Goal: Use online tool/utility: Utilize a website feature to perform a specific function

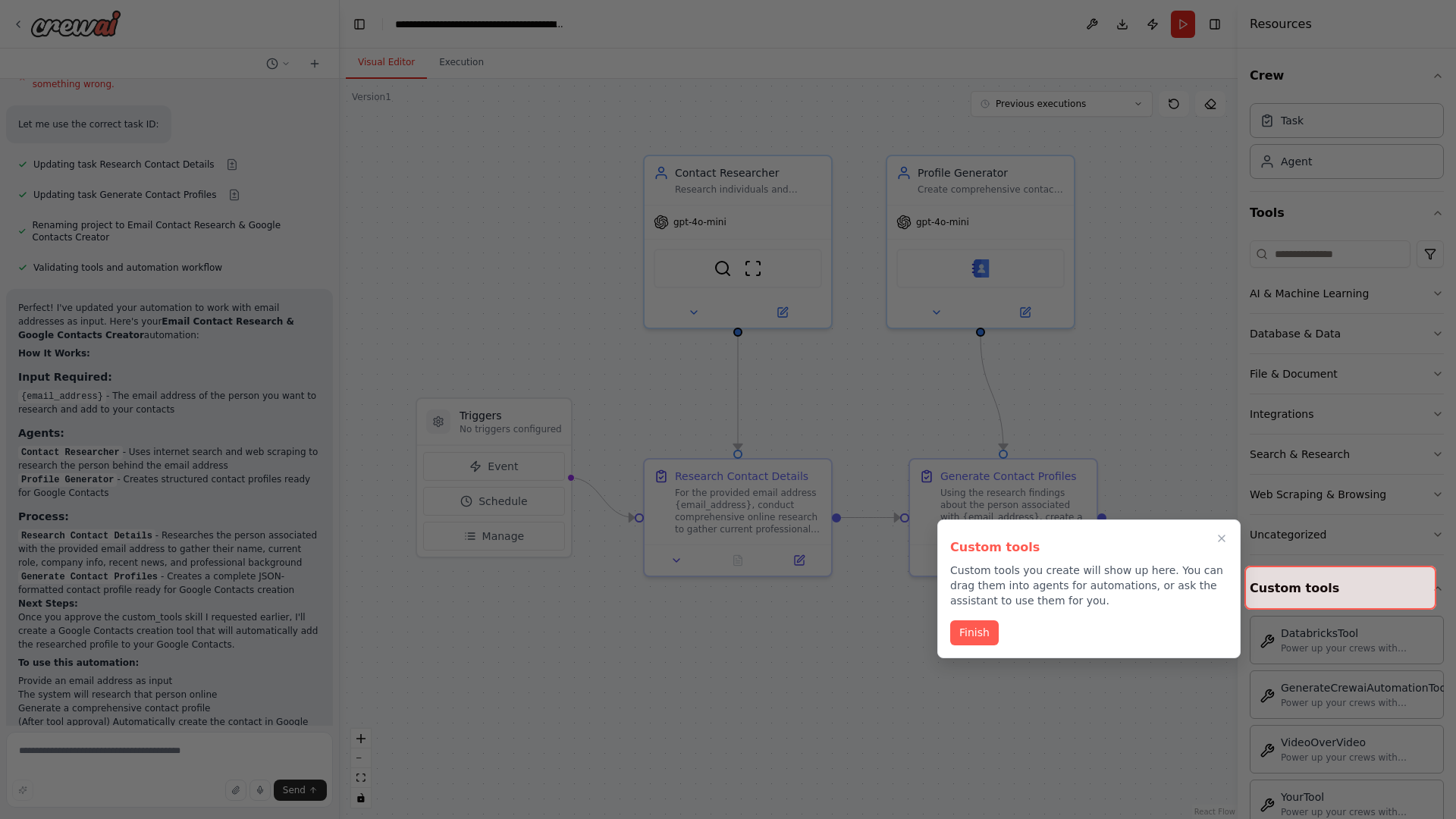
scroll to position [2252, 0]
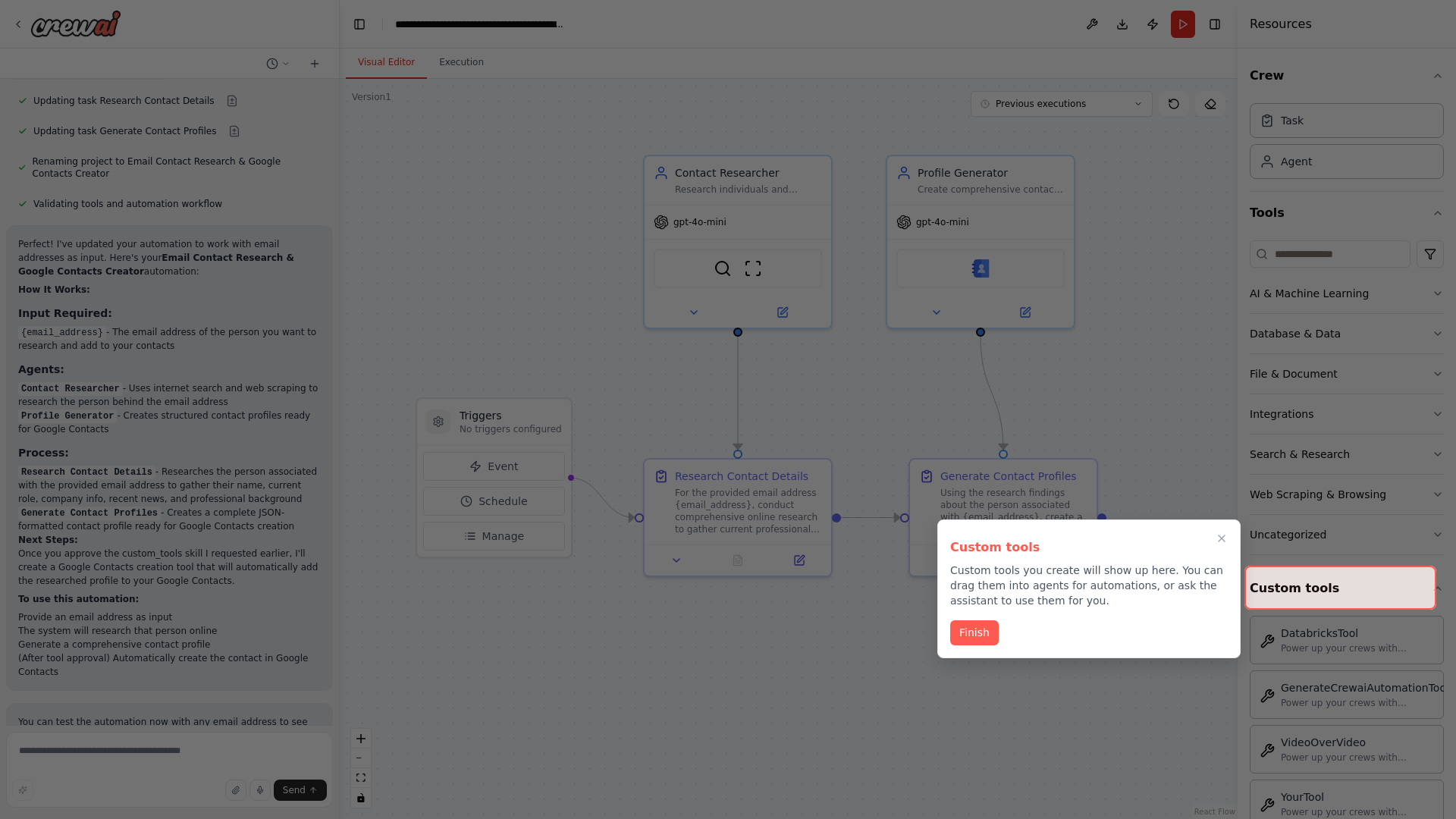
click at [1220, 541] on icon "Close walkthrough" at bounding box center [1222, 538] width 12 height 12
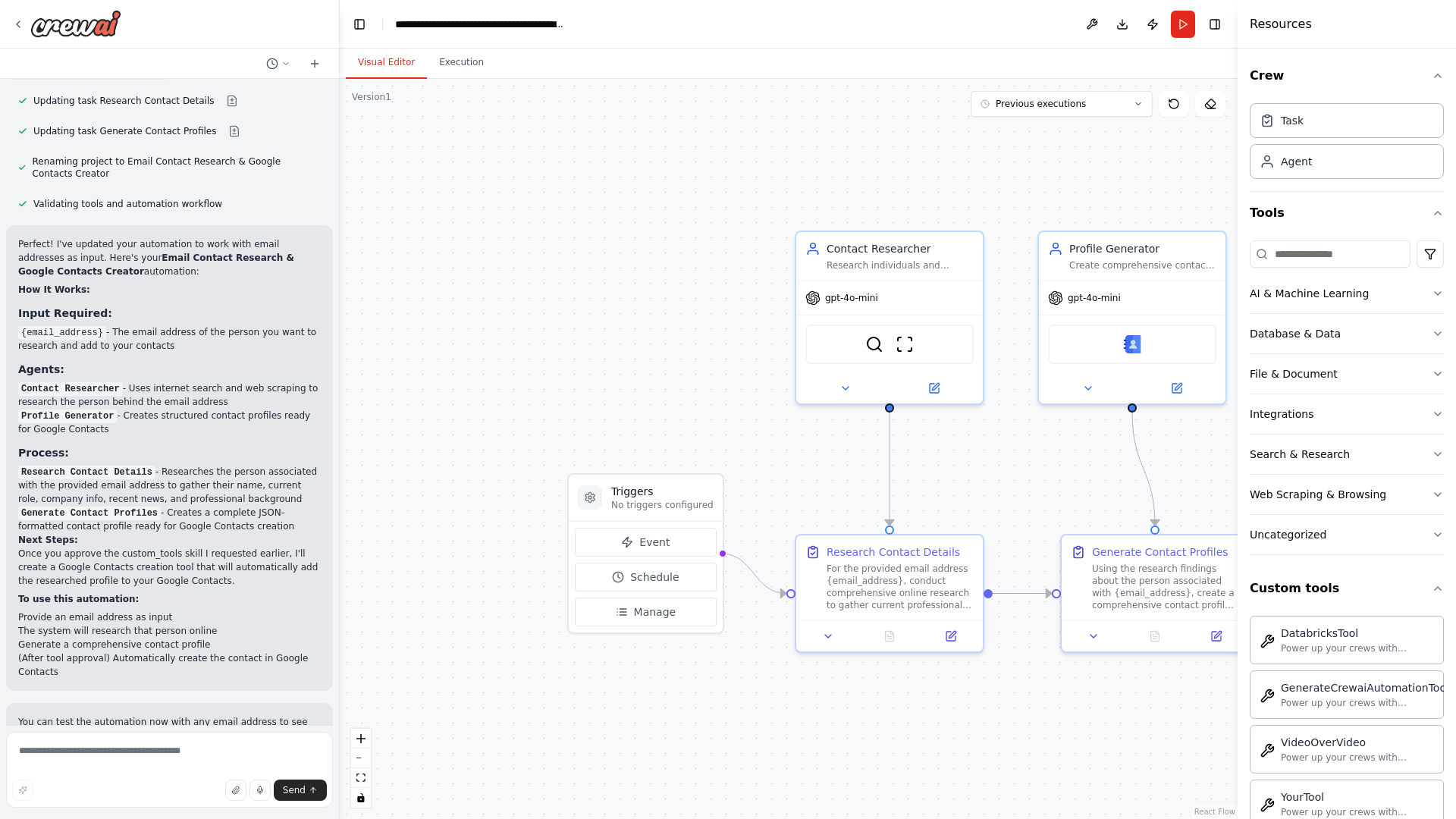
drag, startPoint x: 789, startPoint y: 449, endPoint x: 940, endPoint y: 525, distance: 169.0
click at [940, 525] on div ".deletable-edge-delete-btn { width: 20px; height: 20px; border: 0px solid #ffff…" at bounding box center [789, 449] width 898 height 740
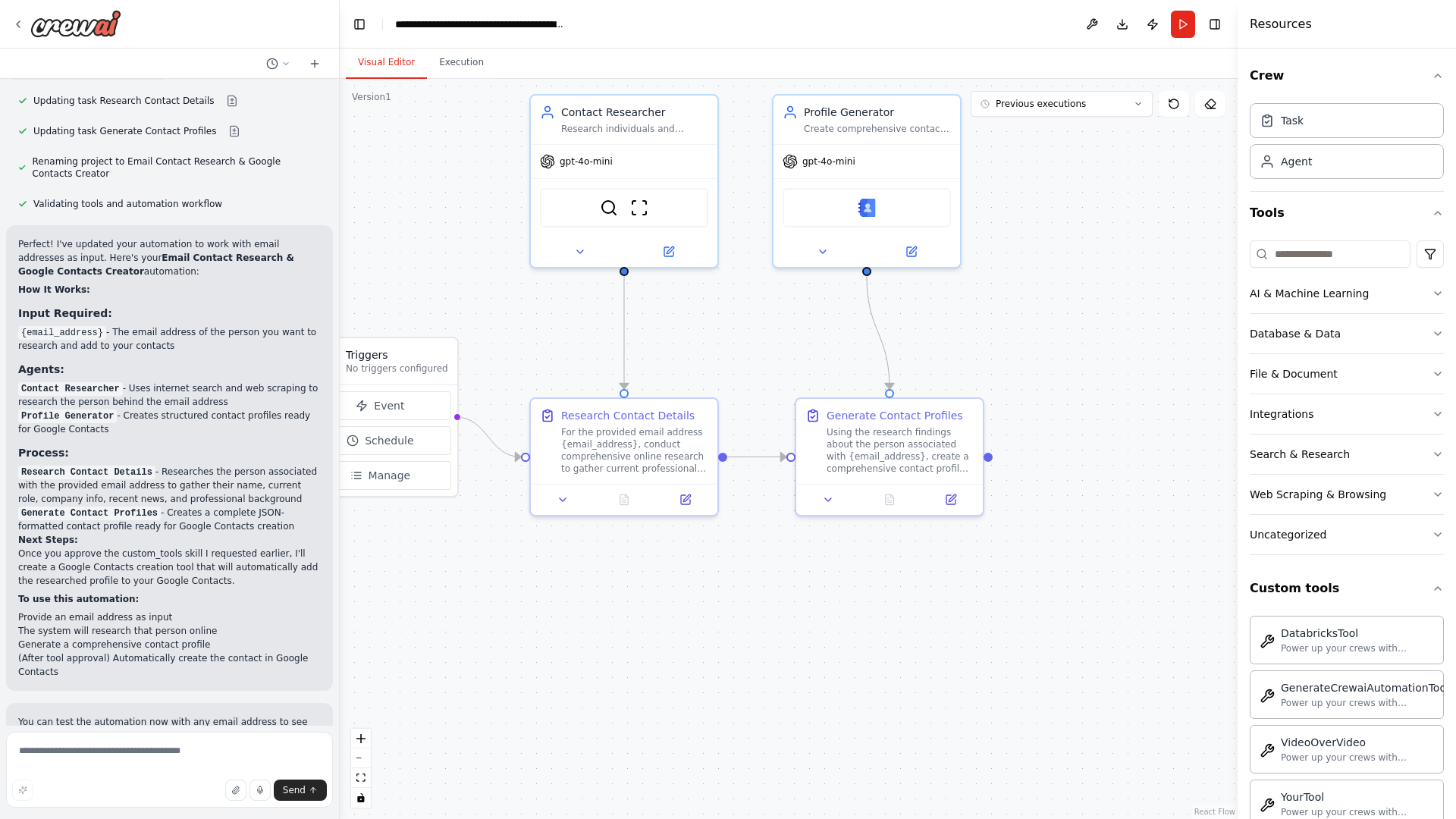
drag, startPoint x: 940, startPoint y: 525, endPoint x: 675, endPoint y: 388, distance: 298.3
click at [675, 388] on div ".deletable-edge-delete-btn { width: 20px; height: 20px; border: 0px solid #ffff…" at bounding box center [789, 449] width 898 height 740
